Goal: Transaction & Acquisition: Download file/media

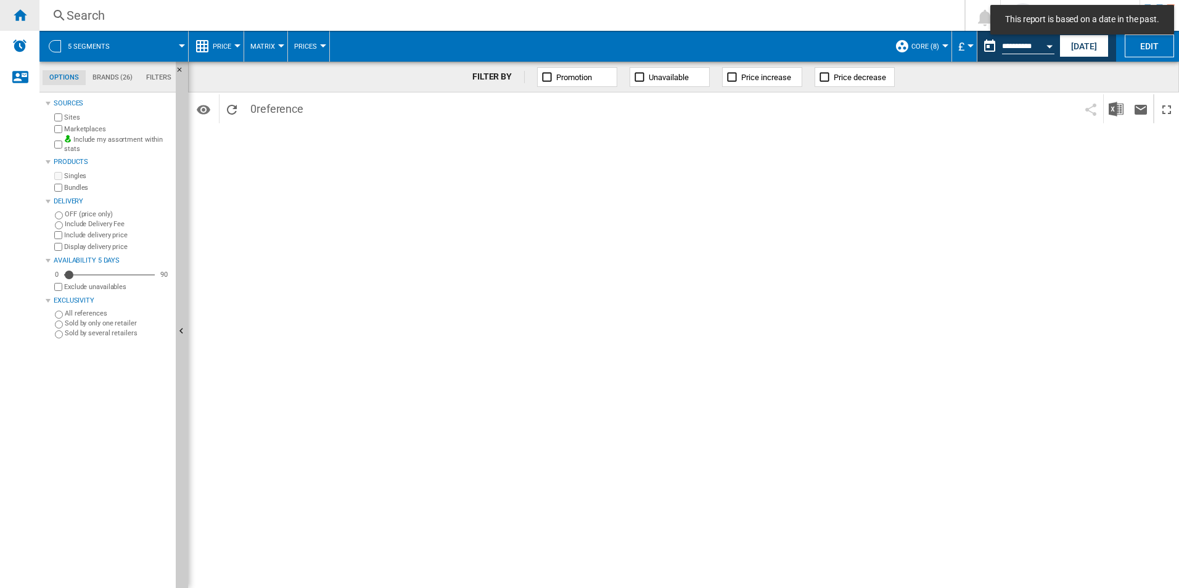
click at [9, 16] on div "Home" at bounding box center [19, 15] width 39 height 31
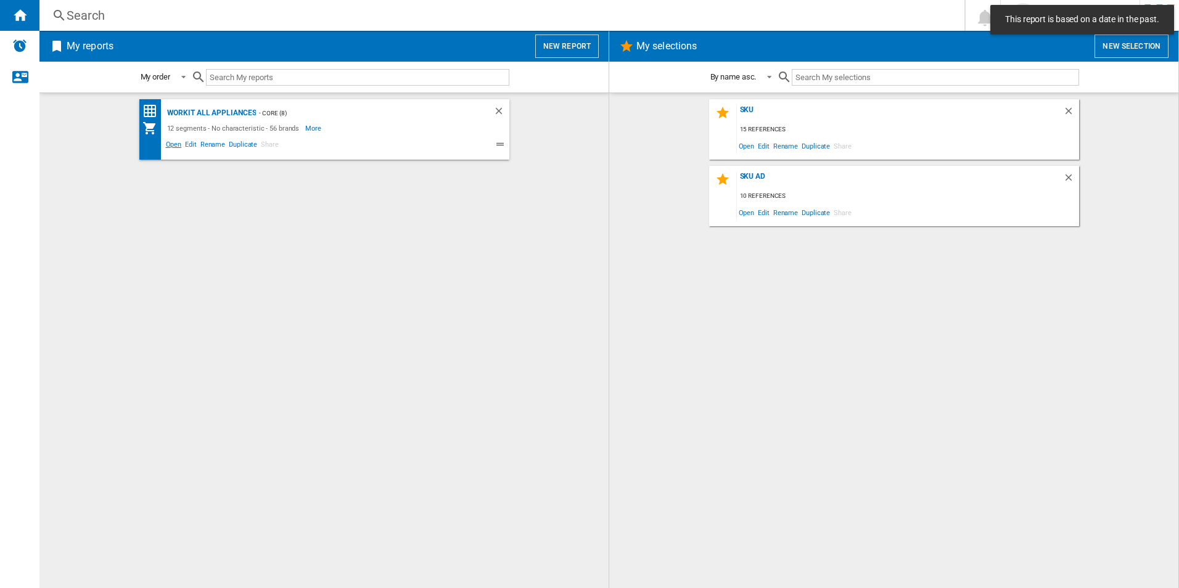
click at [171, 146] on span "Open" at bounding box center [174, 146] width 20 height 15
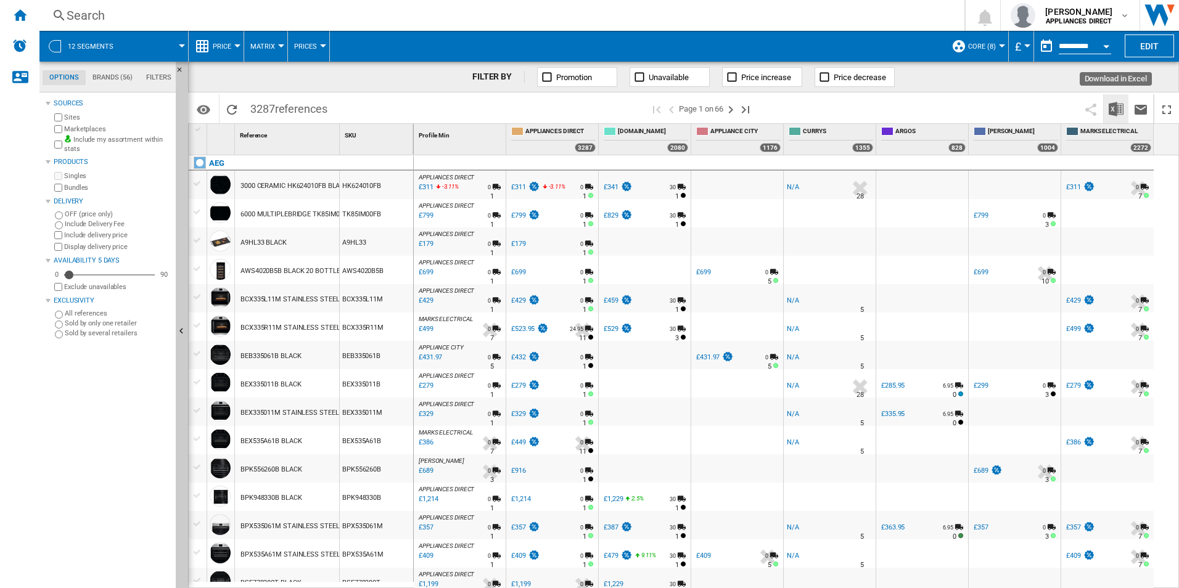
click at [1113, 119] on button "Download in Excel" at bounding box center [1116, 108] width 25 height 29
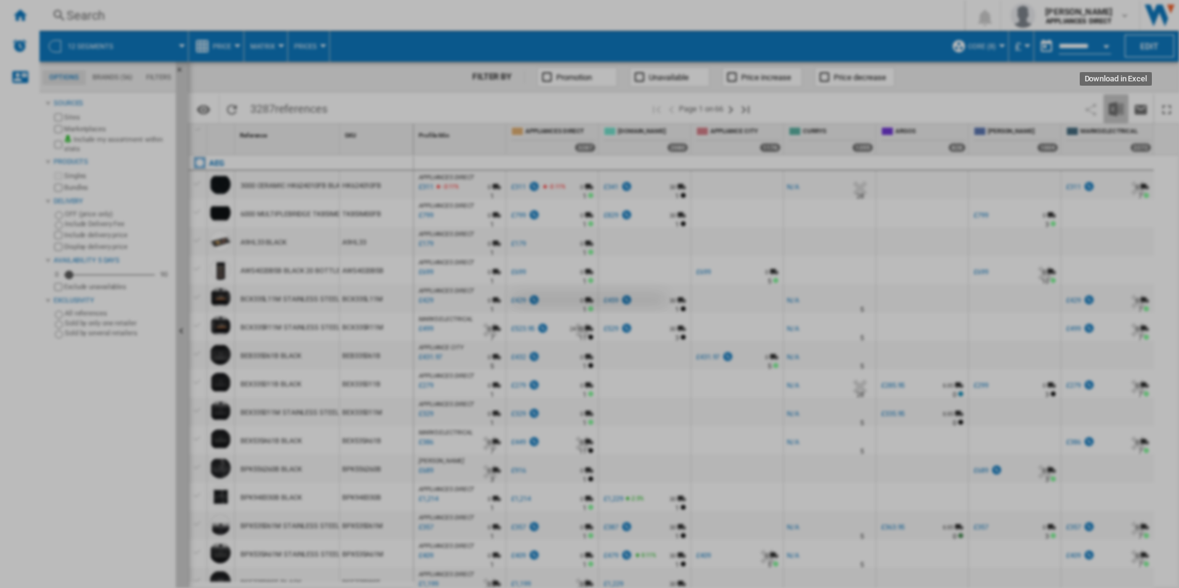
click at [1113, 119] on div at bounding box center [589, 294] width 1179 height 588
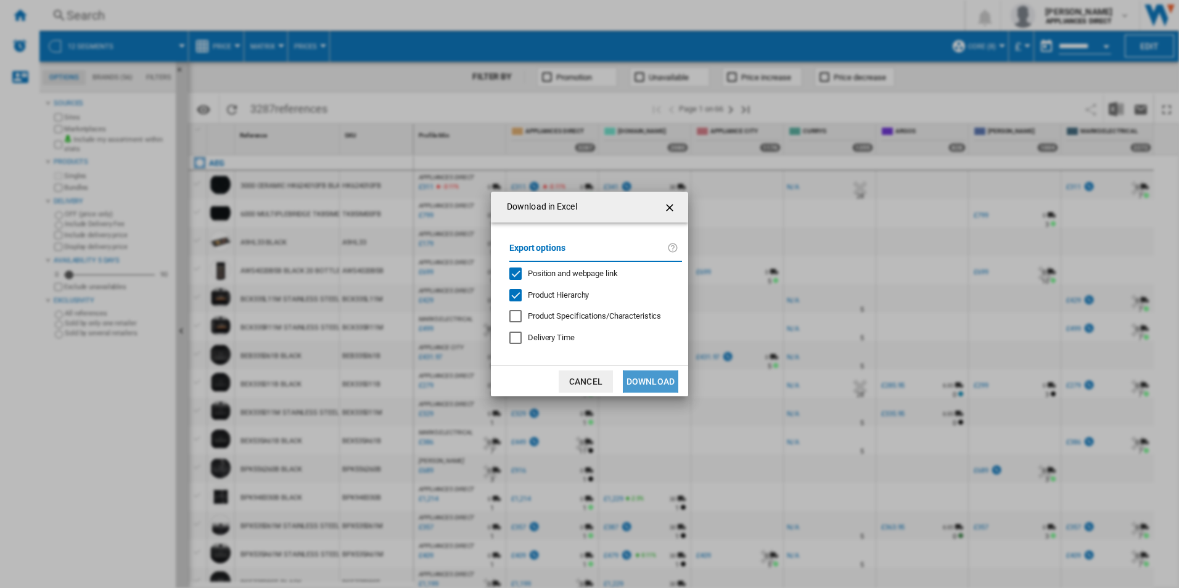
click at [659, 383] on button "Download" at bounding box center [650, 382] width 55 height 22
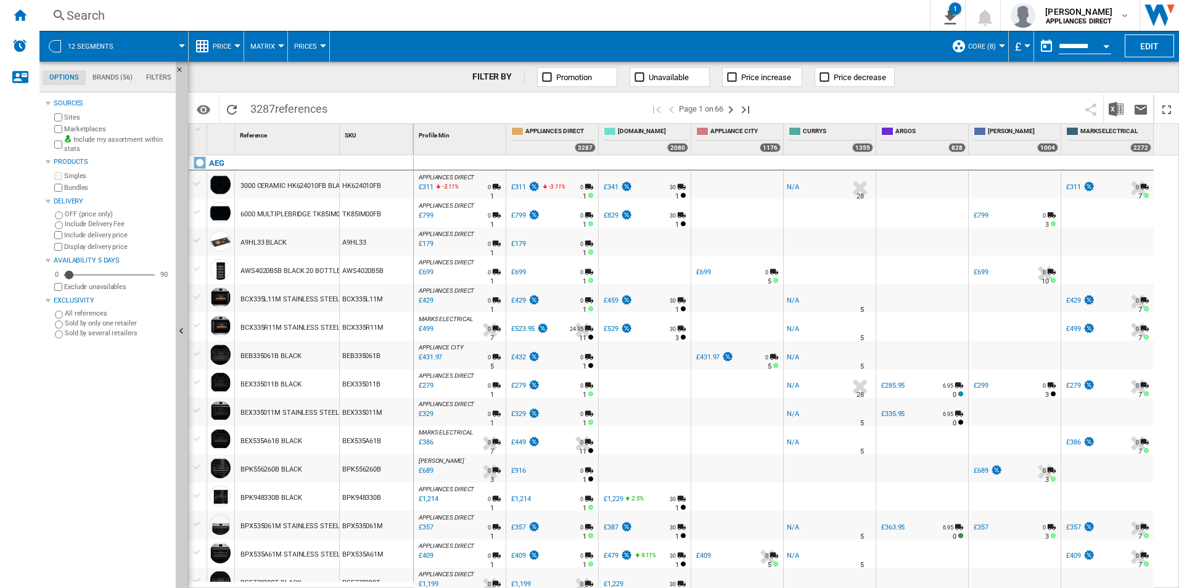
drag, startPoint x: 28, startPoint y: 15, endPoint x: 92, endPoint y: 44, distance: 70.7
click at [28, 15] on div "Home" at bounding box center [19, 15] width 39 height 31
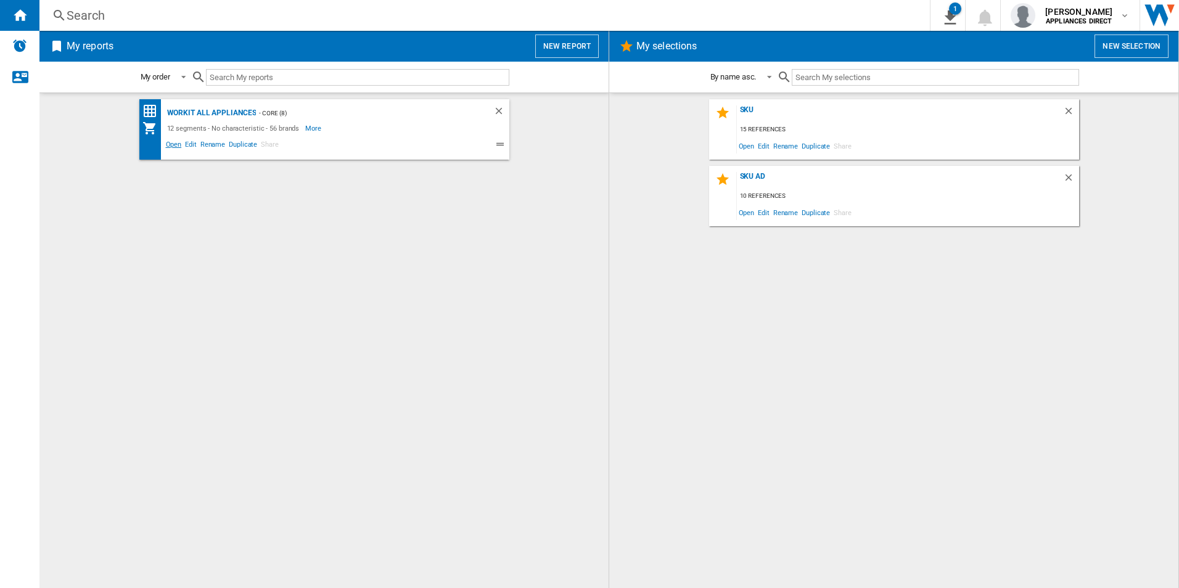
click at [173, 139] on span "Open" at bounding box center [174, 146] width 20 height 15
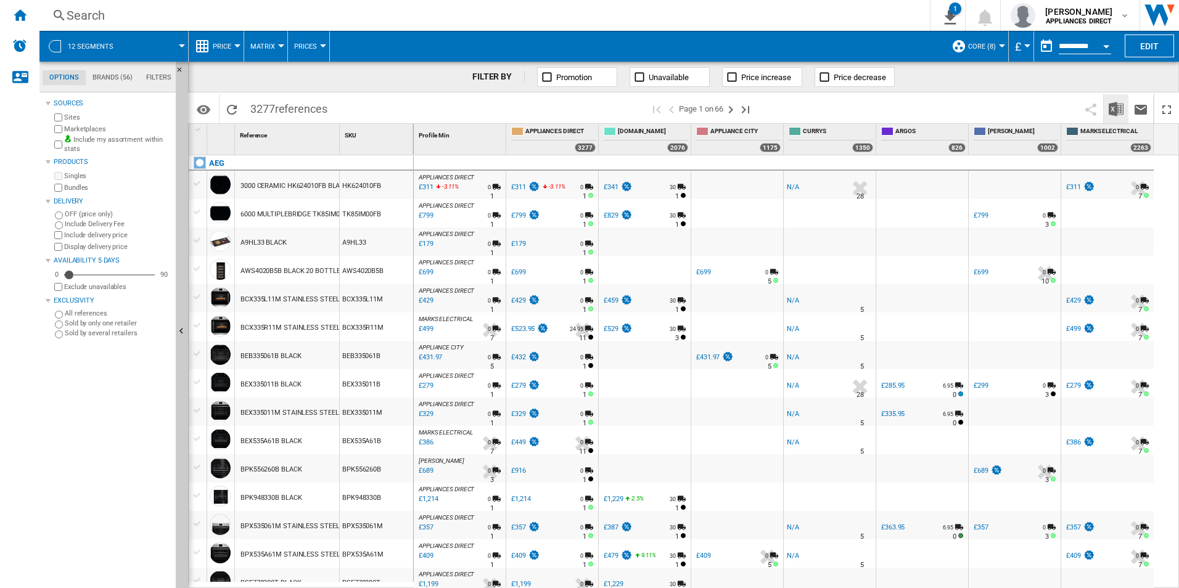
click at [1115, 107] on img "Download in Excel" at bounding box center [1116, 109] width 15 height 15
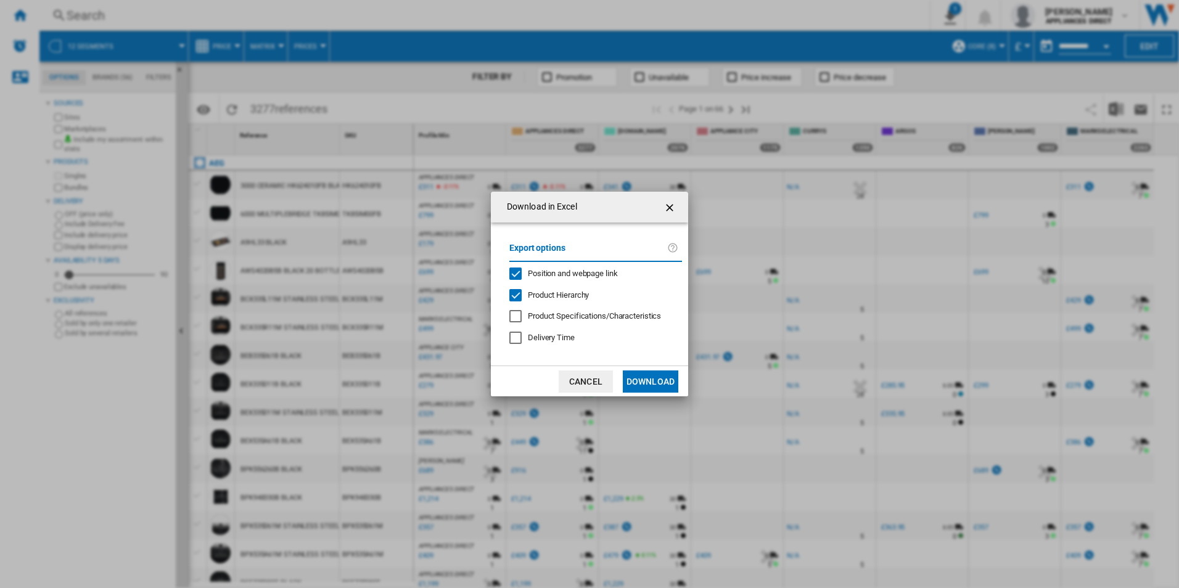
click at [651, 374] on button "Download" at bounding box center [650, 382] width 55 height 22
